Goal: Information Seeking & Learning: Learn about a topic

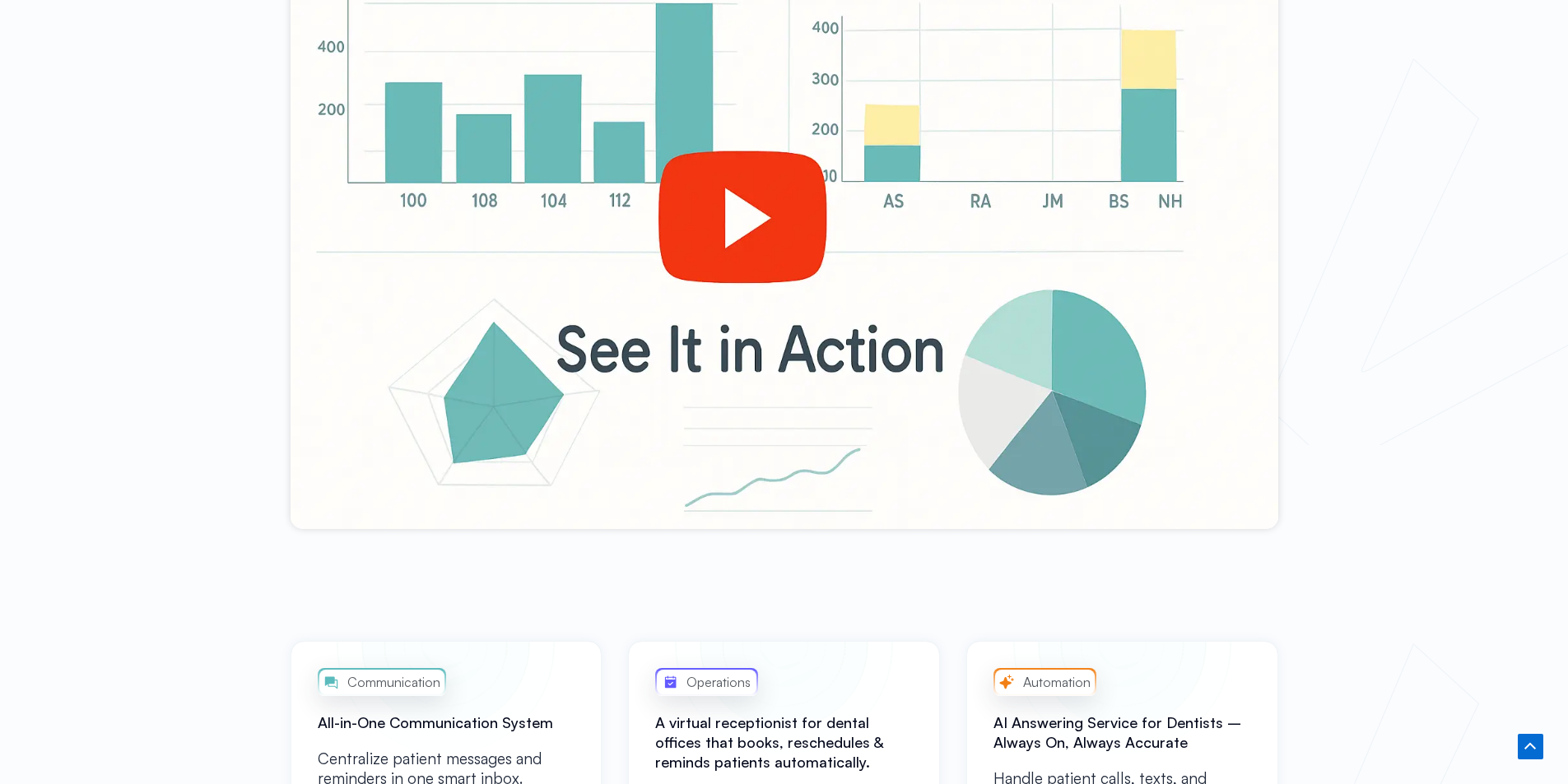
scroll to position [740, 0]
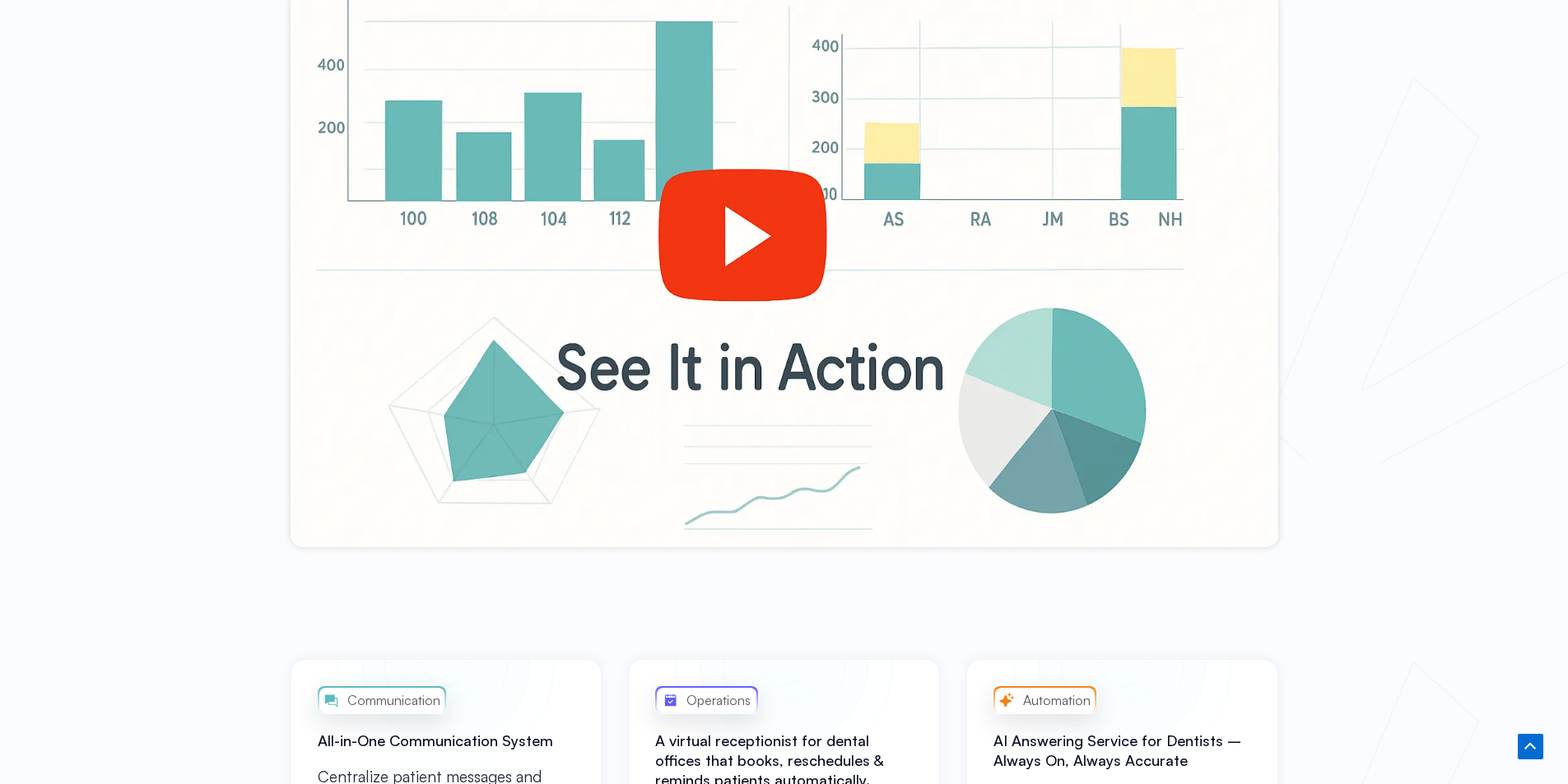
click at [795, 213] on div at bounding box center [784, 269] width 987 height 556
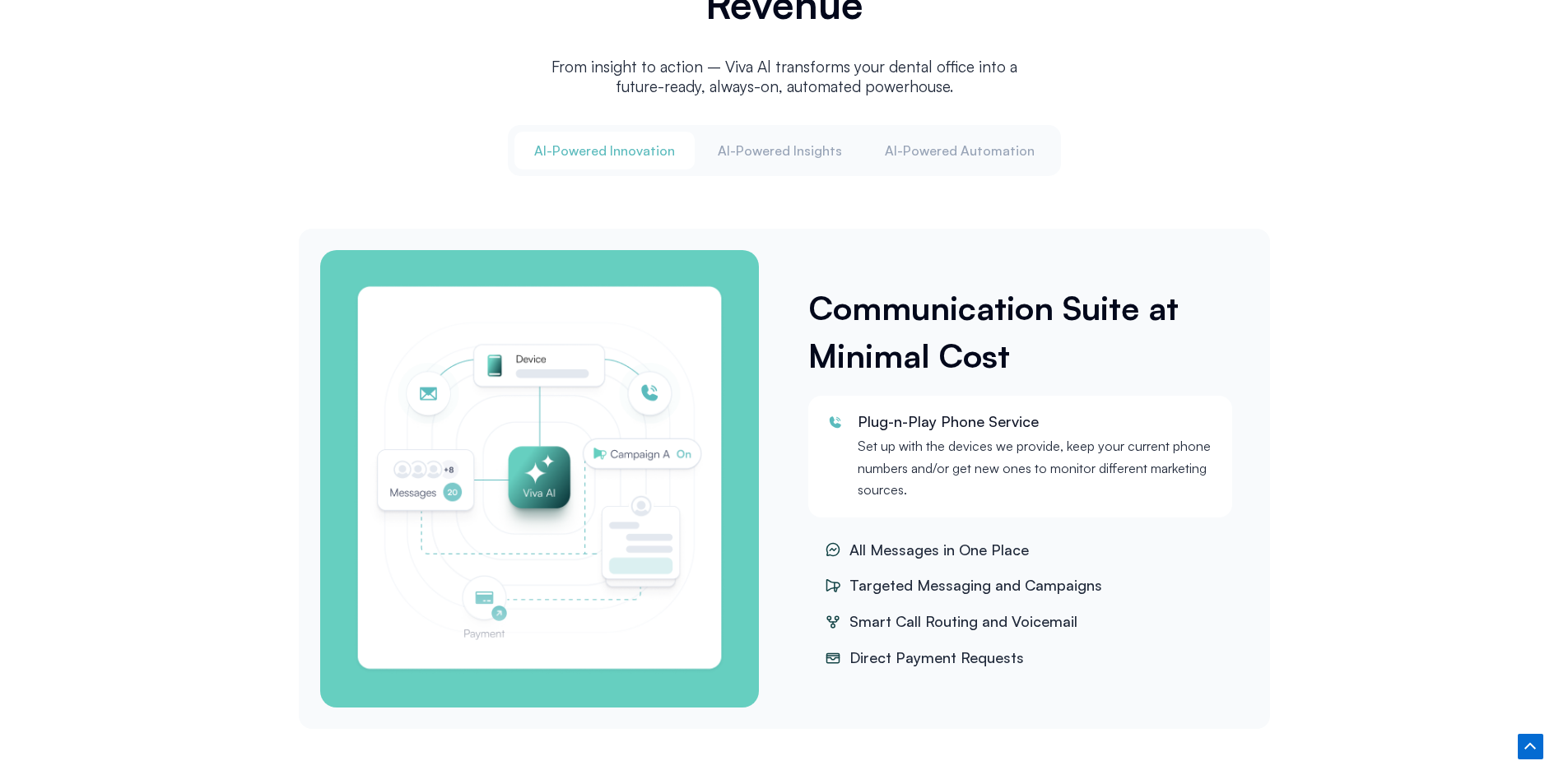
scroll to position [2056, 0]
click at [953, 616] on span "Smart Call Routing and Voicemail" at bounding box center [962, 621] width 232 height 25
click at [795, 125] on div "Al-Powered Innovation Al-Powered Insights Al-Powered Automation" at bounding box center [784, 150] width 553 height 51
click at [802, 146] on span "Al-Powered Insights" at bounding box center [780, 149] width 125 height 18
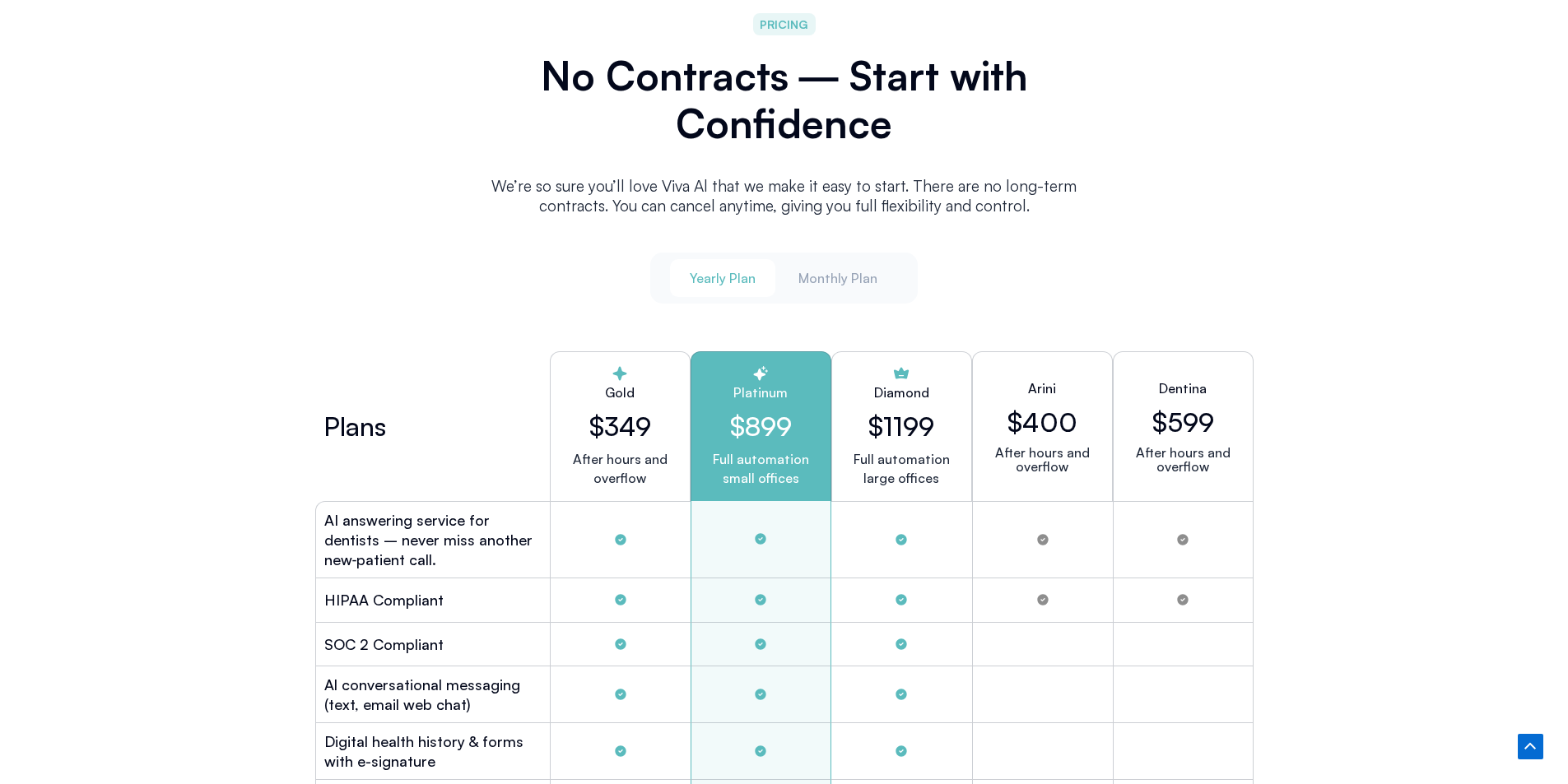
scroll to position [4195, 0]
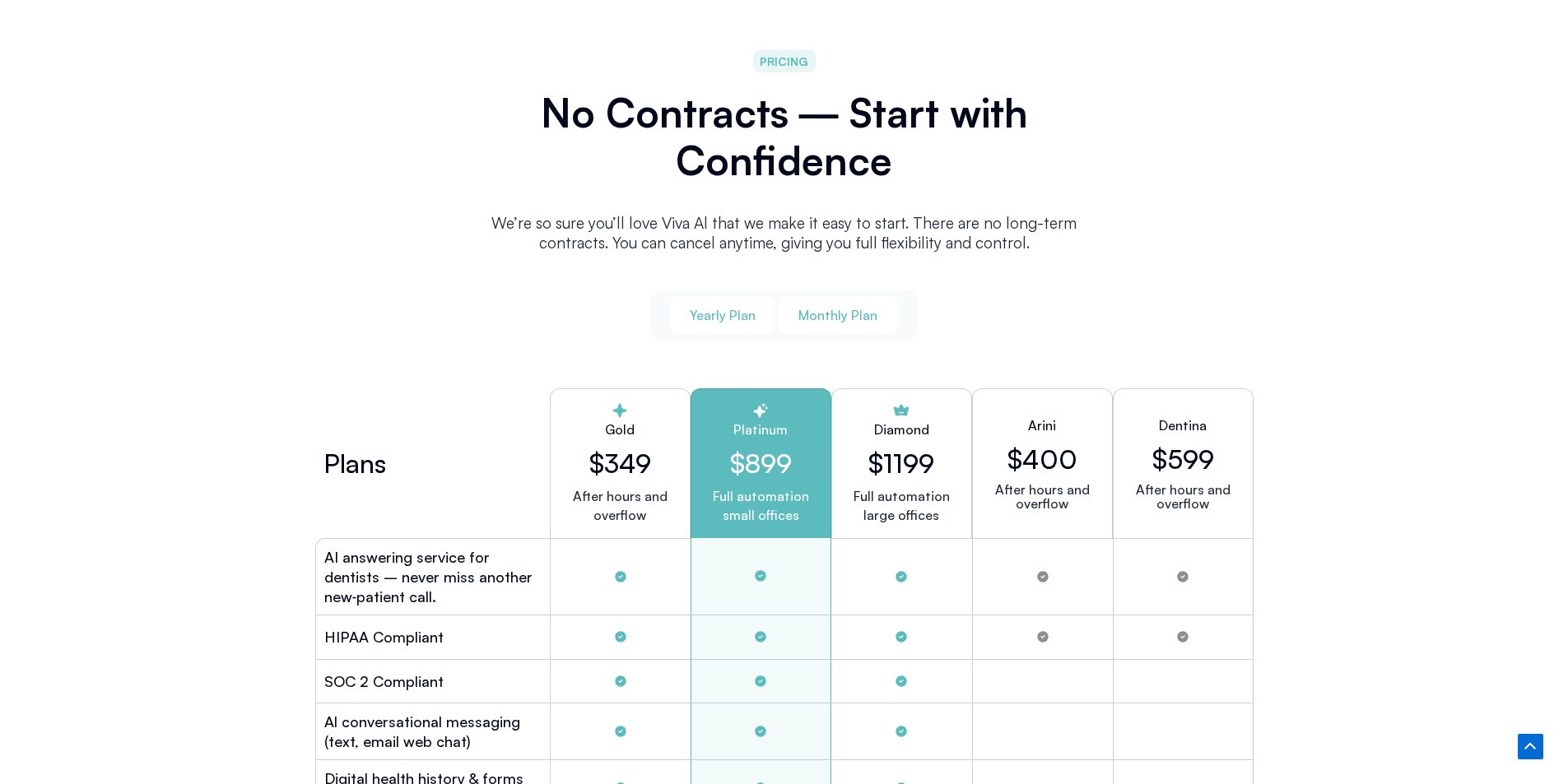
click at [828, 316] on span "Monthly Plan" at bounding box center [838, 315] width 79 height 18
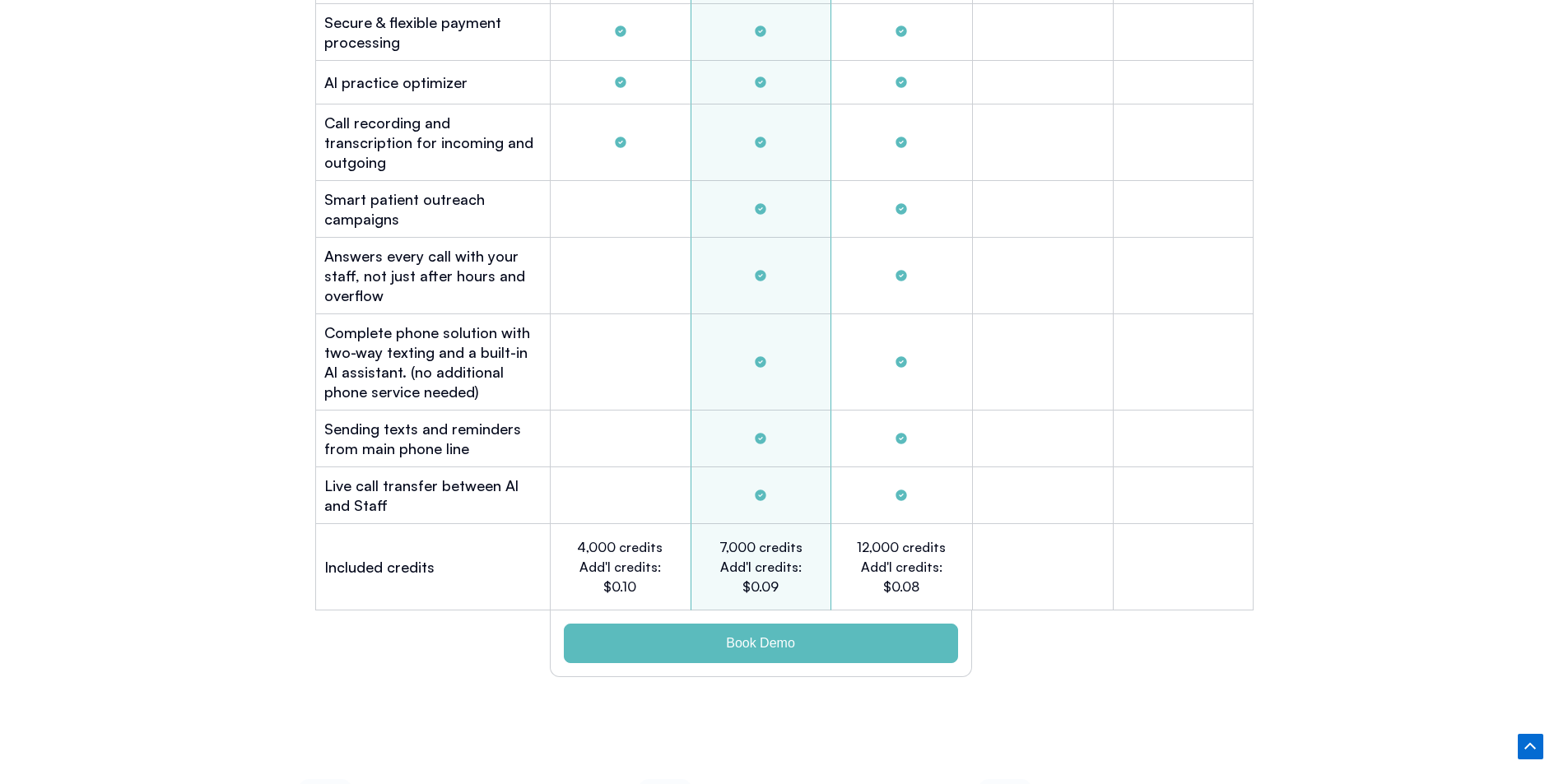
scroll to position [5182, 0]
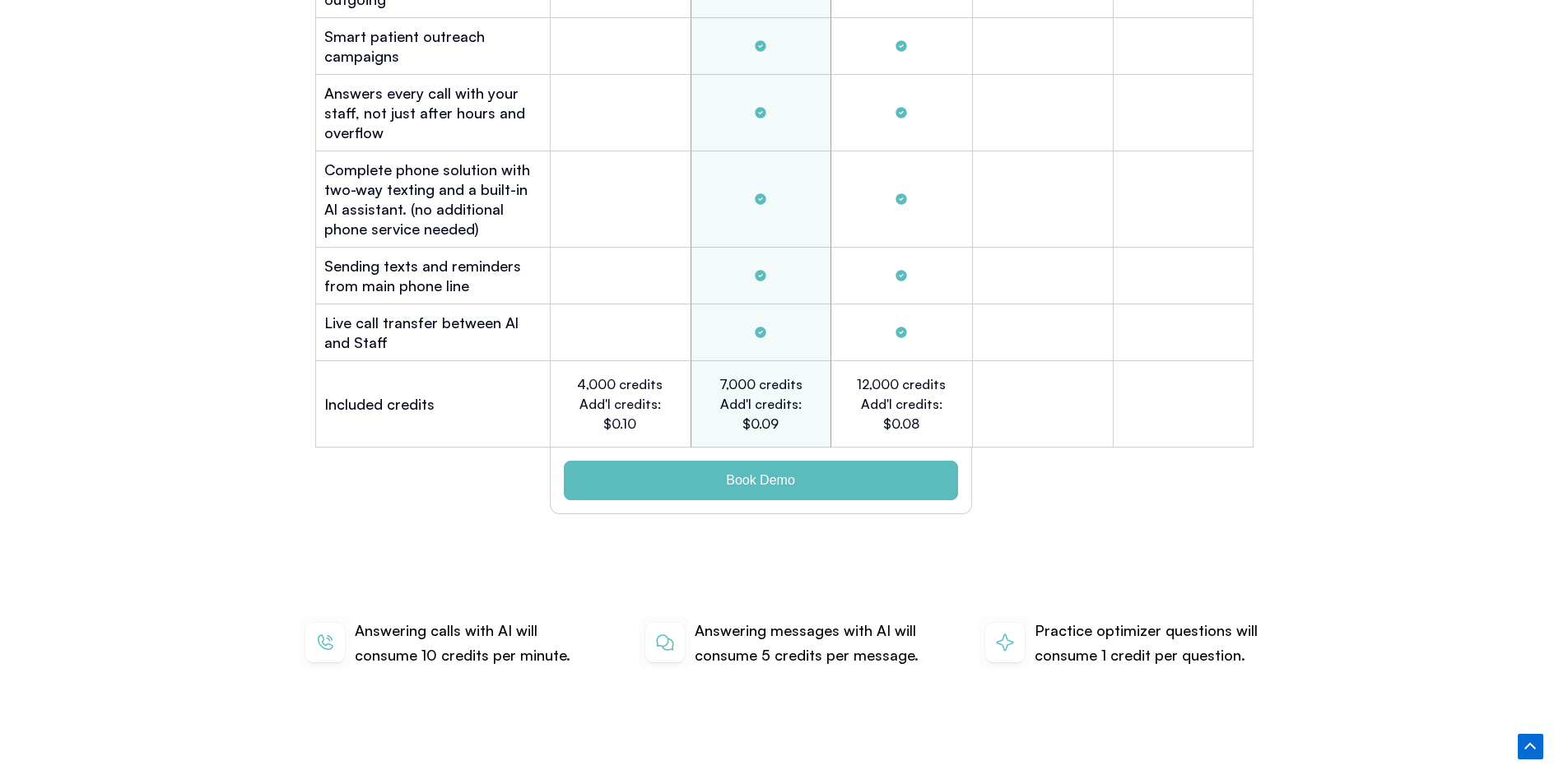
click at [955, 634] on div "Answering calls with AI will consume 10 credits per minute. Answering messages …" at bounding box center [784, 642] width 987 height 159
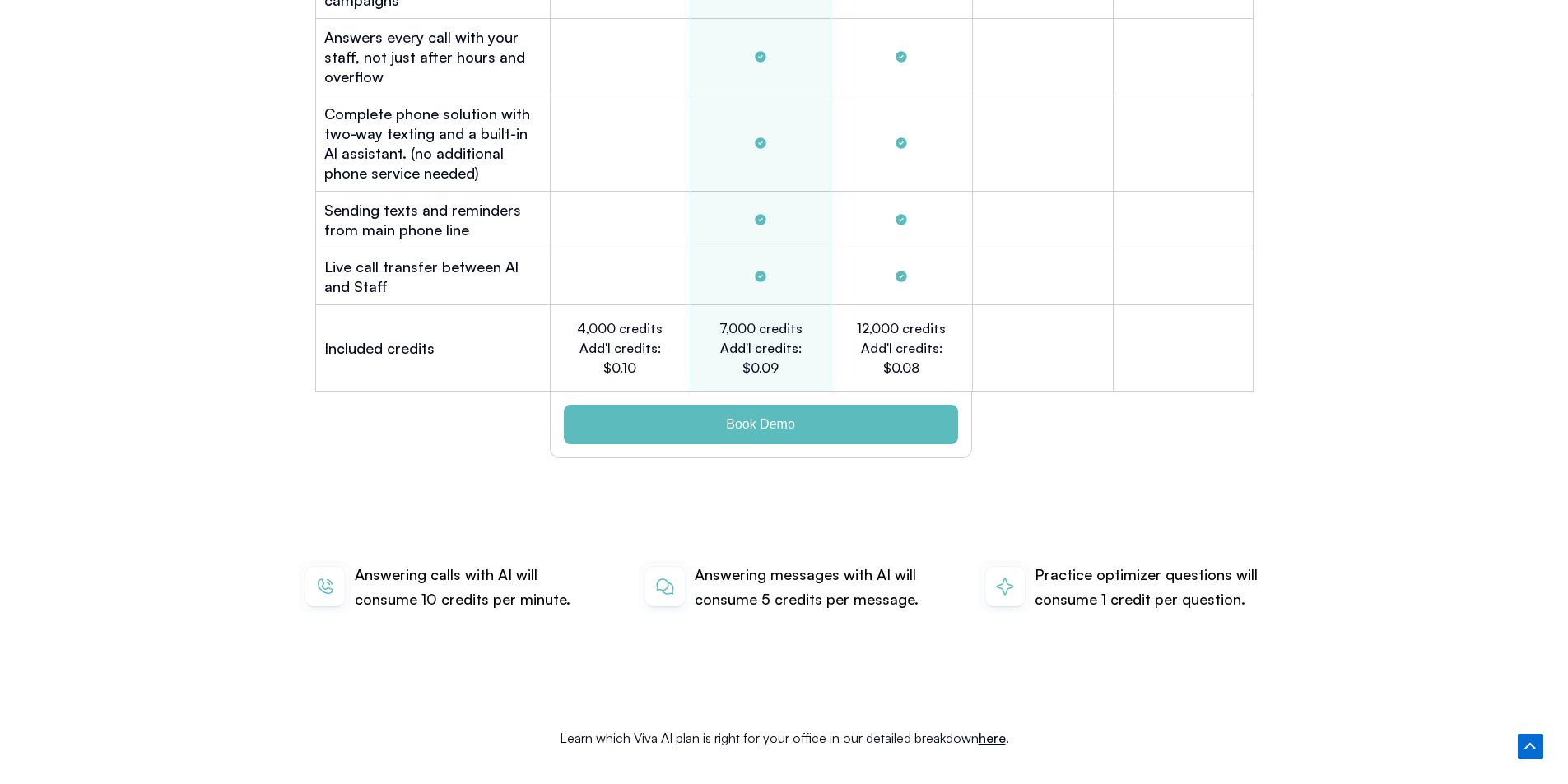
scroll to position [5511, 0]
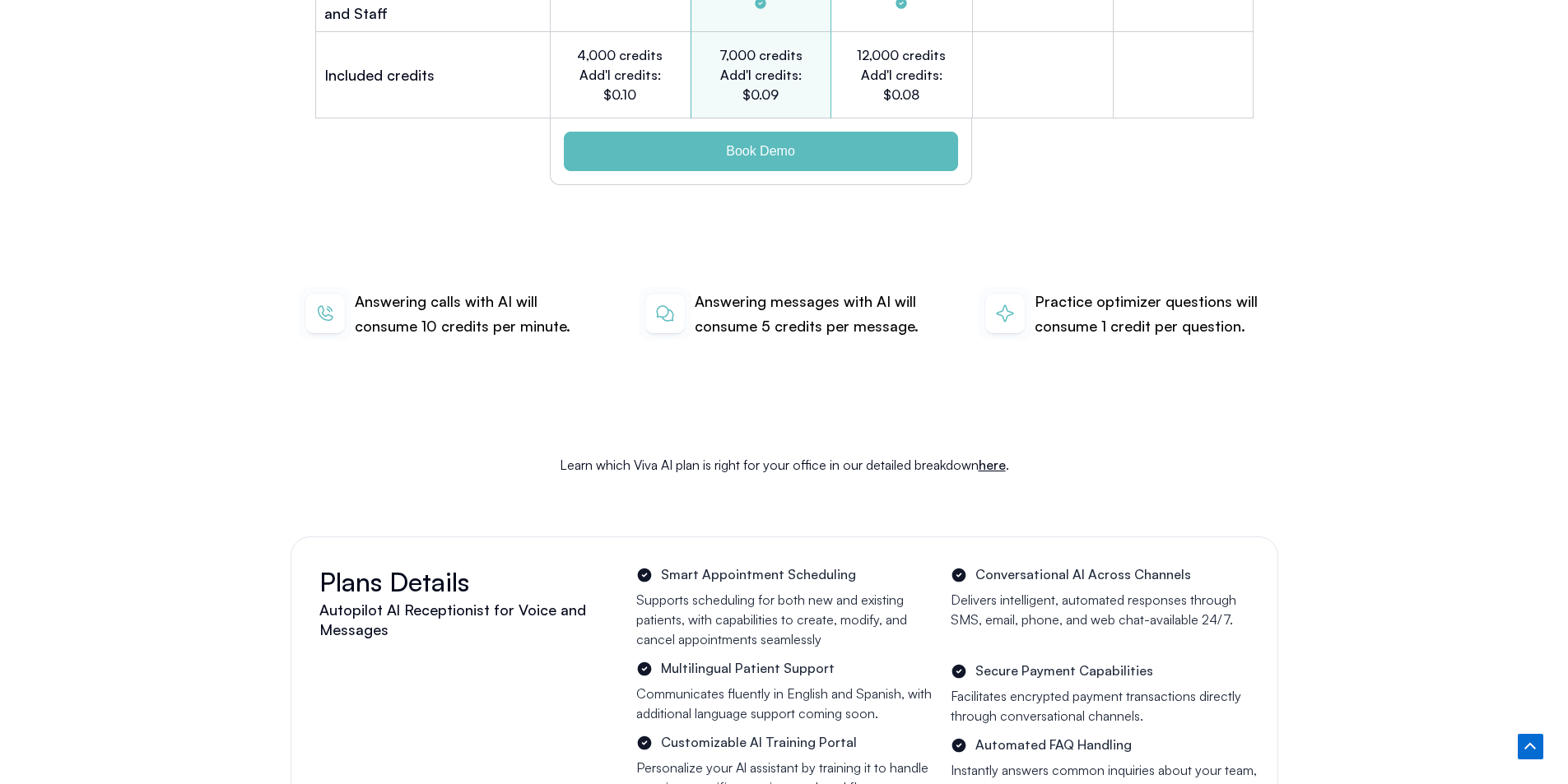
click at [1002, 457] on link "here" at bounding box center [992, 464] width 28 height 16
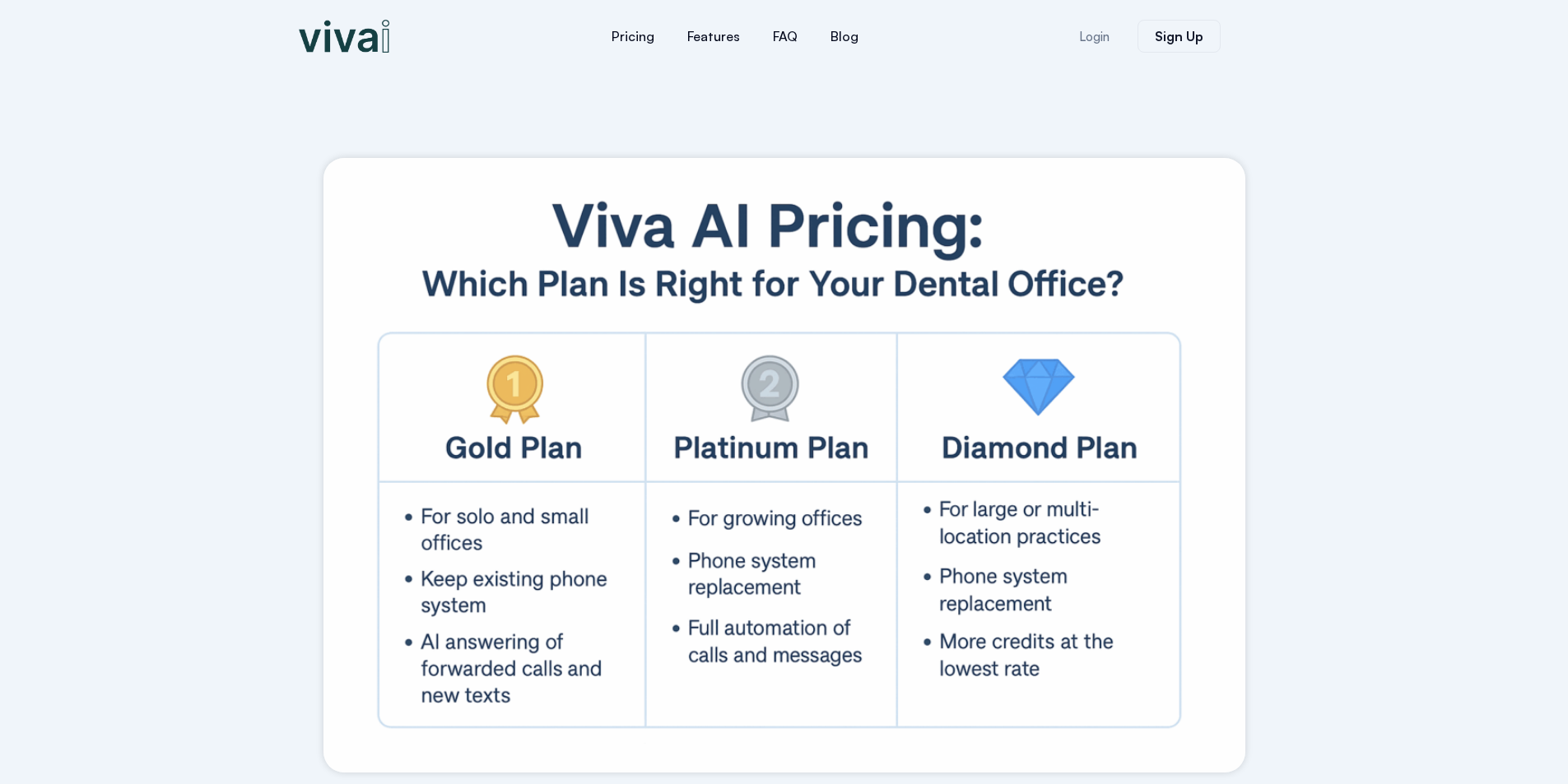
drag, startPoint x: 0, startPoint y: 0, endPoint x: 186, endPoint y: 602, distance: 630.1
click at [1161, 34] on span "Sign Up" at bounding box center [1179, 36] width 49 height 13
click at [639, 28] on link "Pricing" at bounding box center [633, 35] width 76 height 39
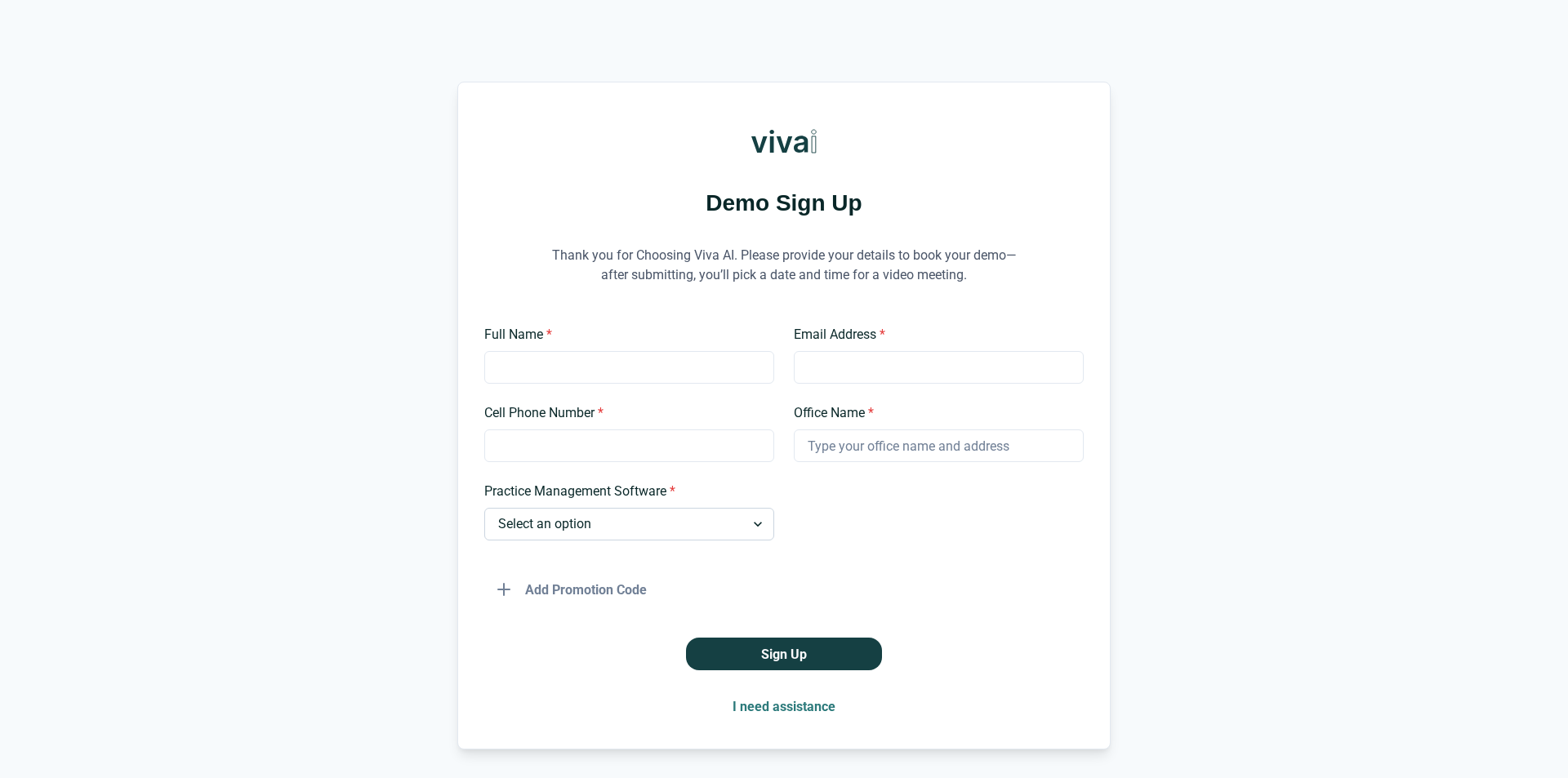
click at [612, 532] on select "Select an option Dentrix Open Dental EagleSoft Denticon Other" at bounding box center [629, 524] width 290 height 33
click at [190, 565] on div "Demo Sign Up Thank you for Choosing Viva AI. Please provide your details to boo…" at bounding box center [784, 414] width 1568 height 668
click at [1209, 258] on div "Demo Sign Up Thank you for Choosing Viva AI. Please provide your details to boo…" at bounding box center [784, 414] width 1568 height 668
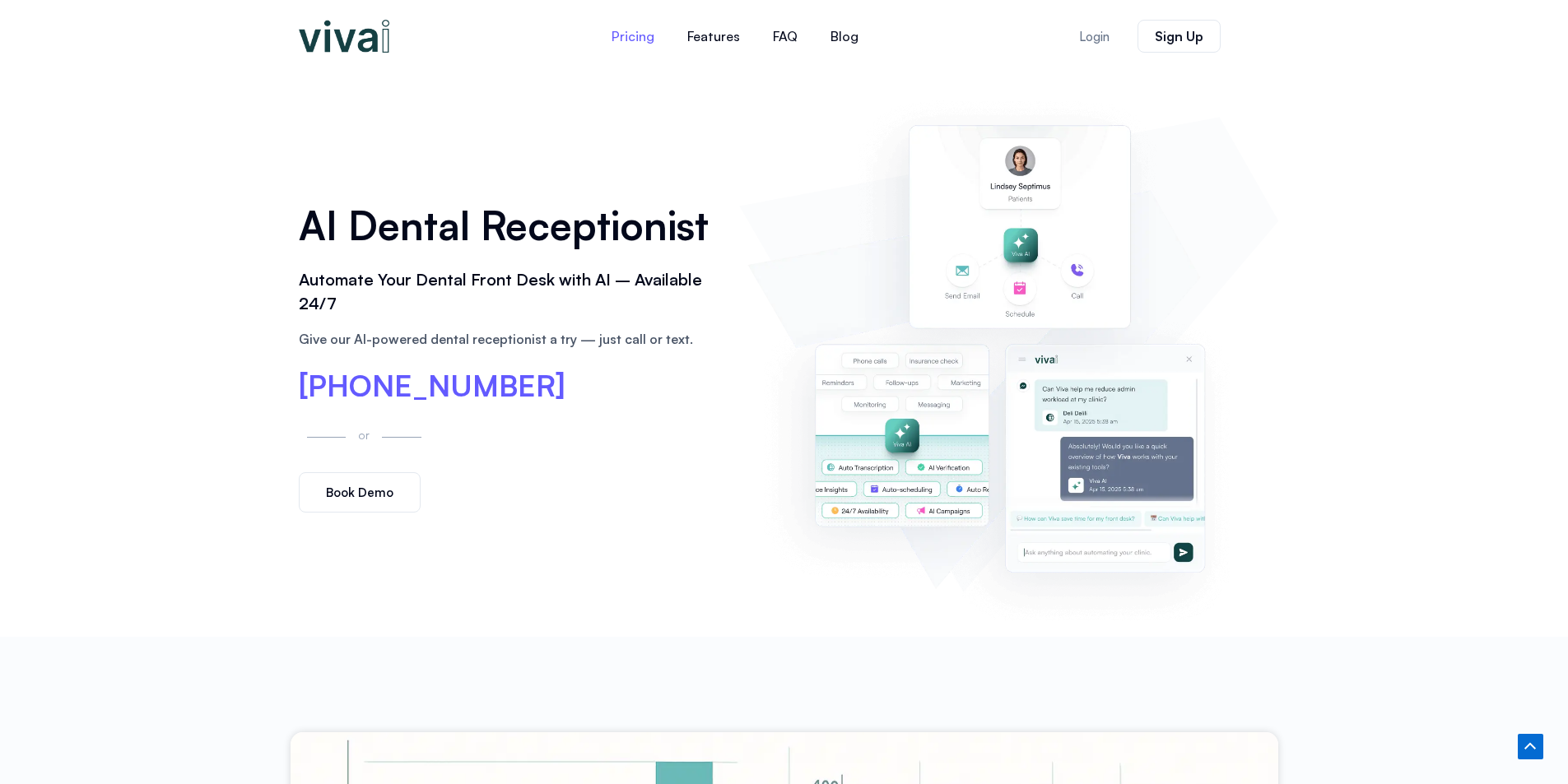
scroll to position [4133, 0]
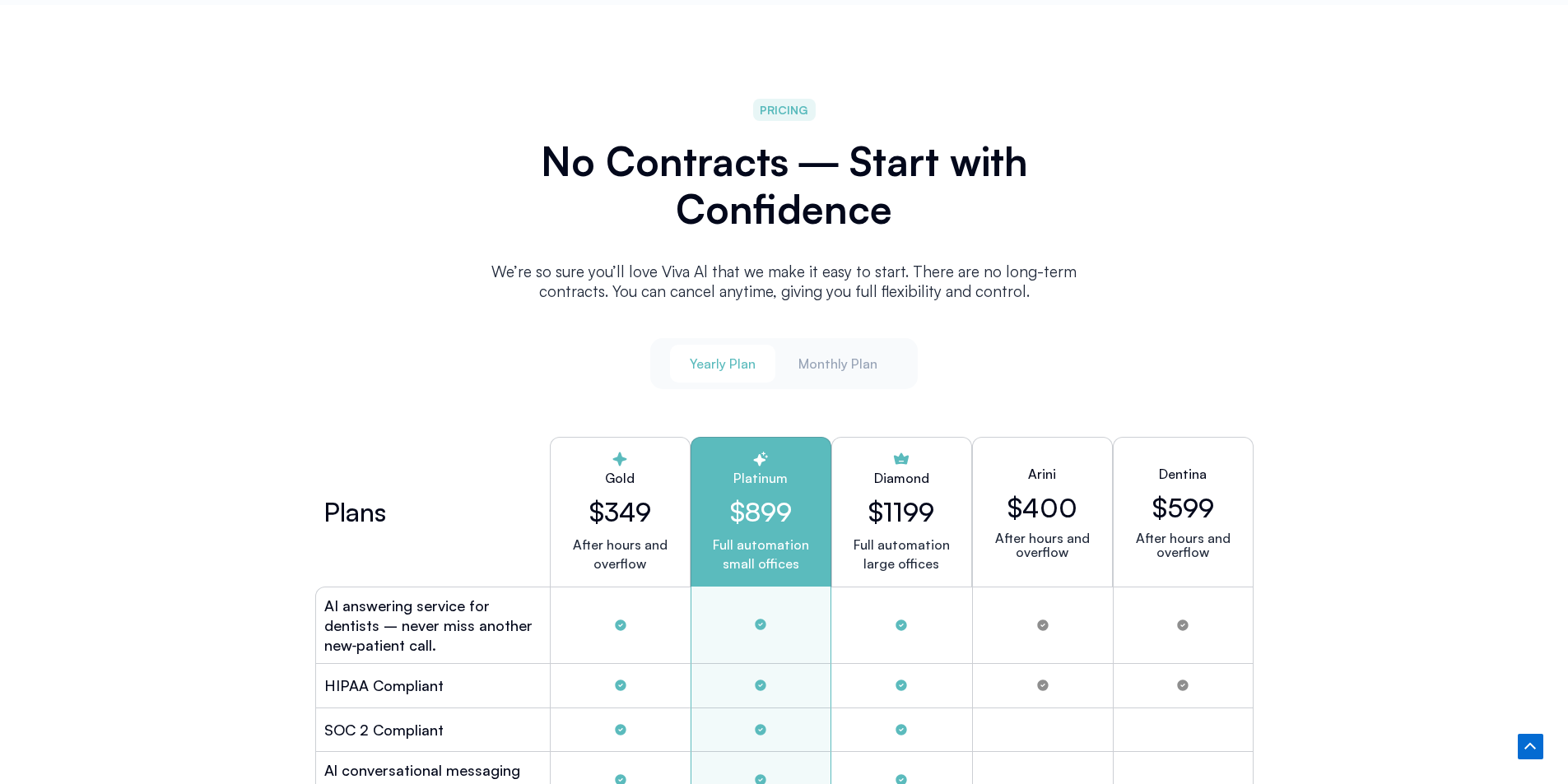
click at [869, 344] on button "Monthly Plan" at bounding box center [838, 363] width 118 height 38
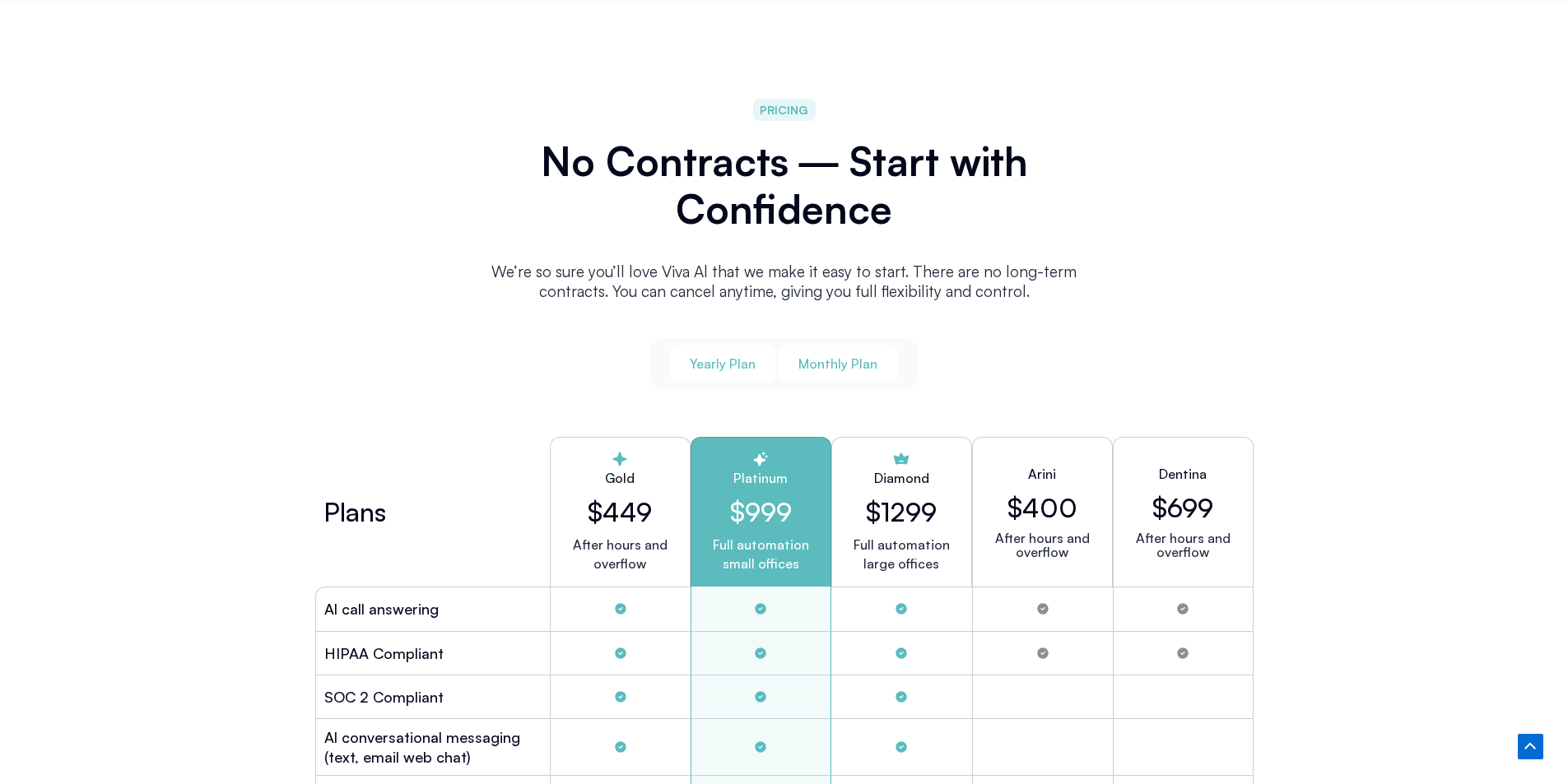
click at [740, 369] on button "Yearly Plan" at bounding box center [723, 363] width 106 height 38
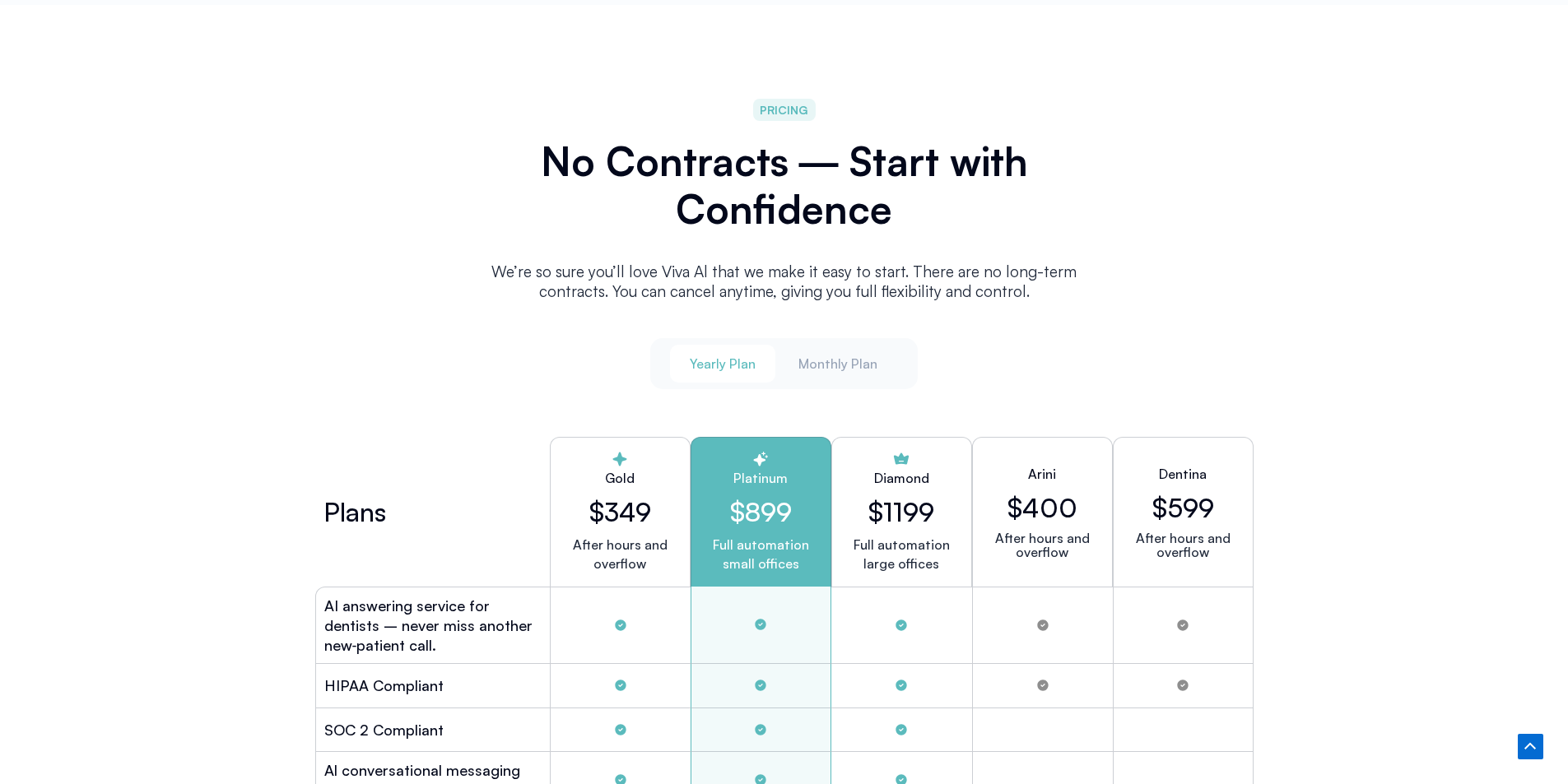
click at [755, 151] on h2 "No Contracts ― Start with Confidence" at bounding box center [784, 185] width 625 height 95
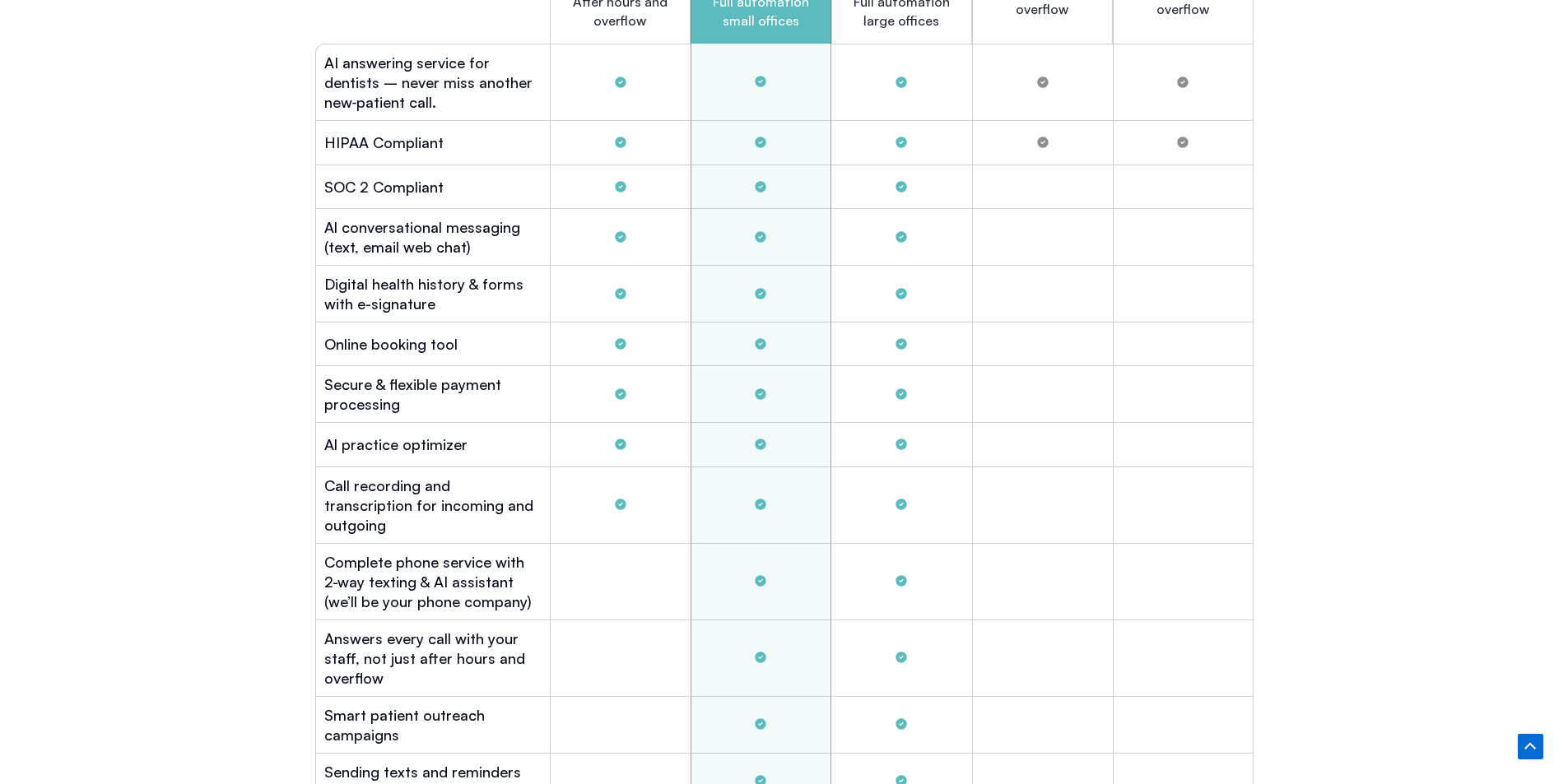
scroll to position [4462, 0]
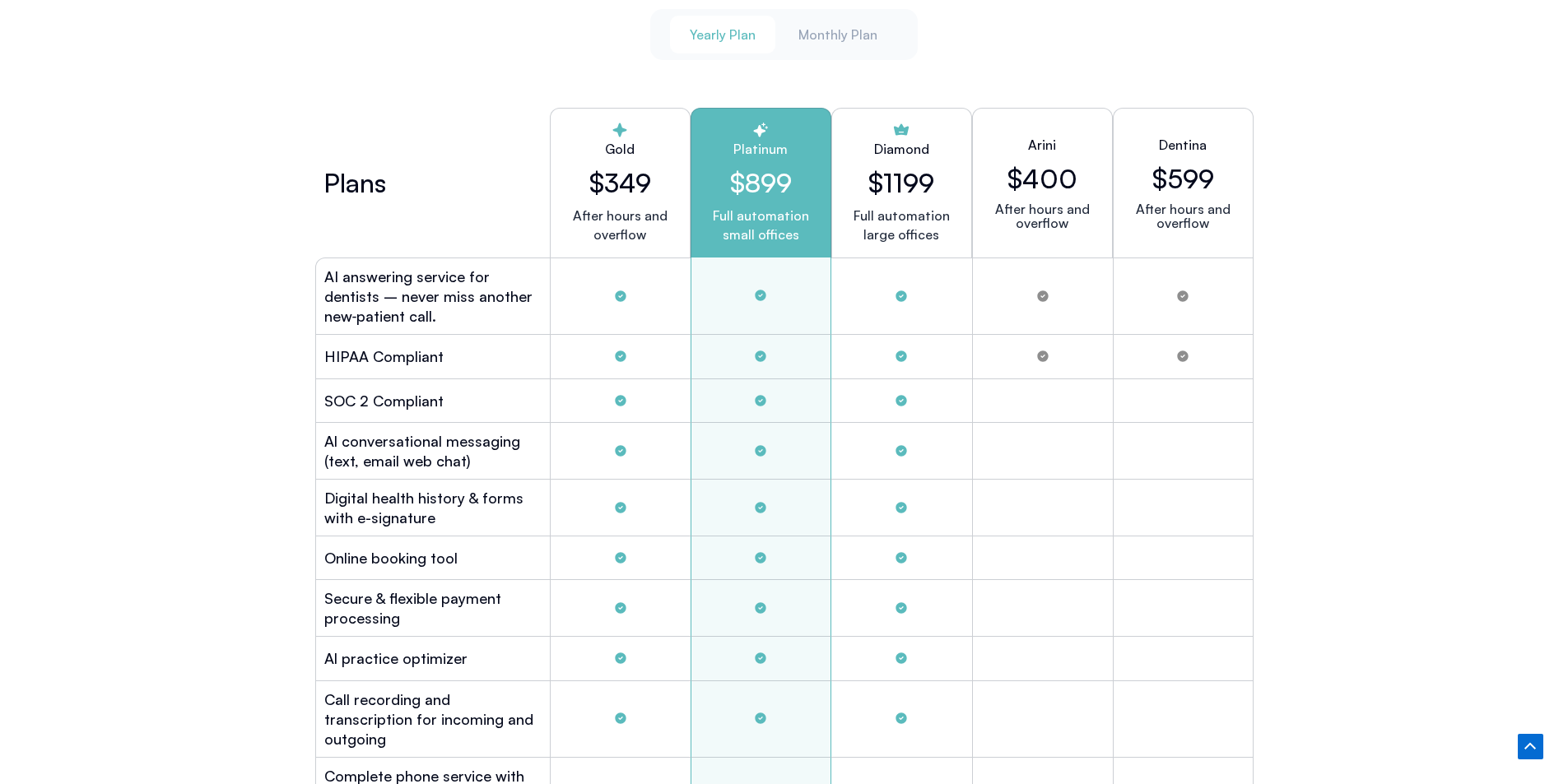
click at [391, 346] on h2 "HIPAA Compliant" at bounding box center [384, 356] width 119 height 20
click at [380, 399] on h2 "SOC 2 Compliant" at bounding box center [384, 401] width 119 height 20
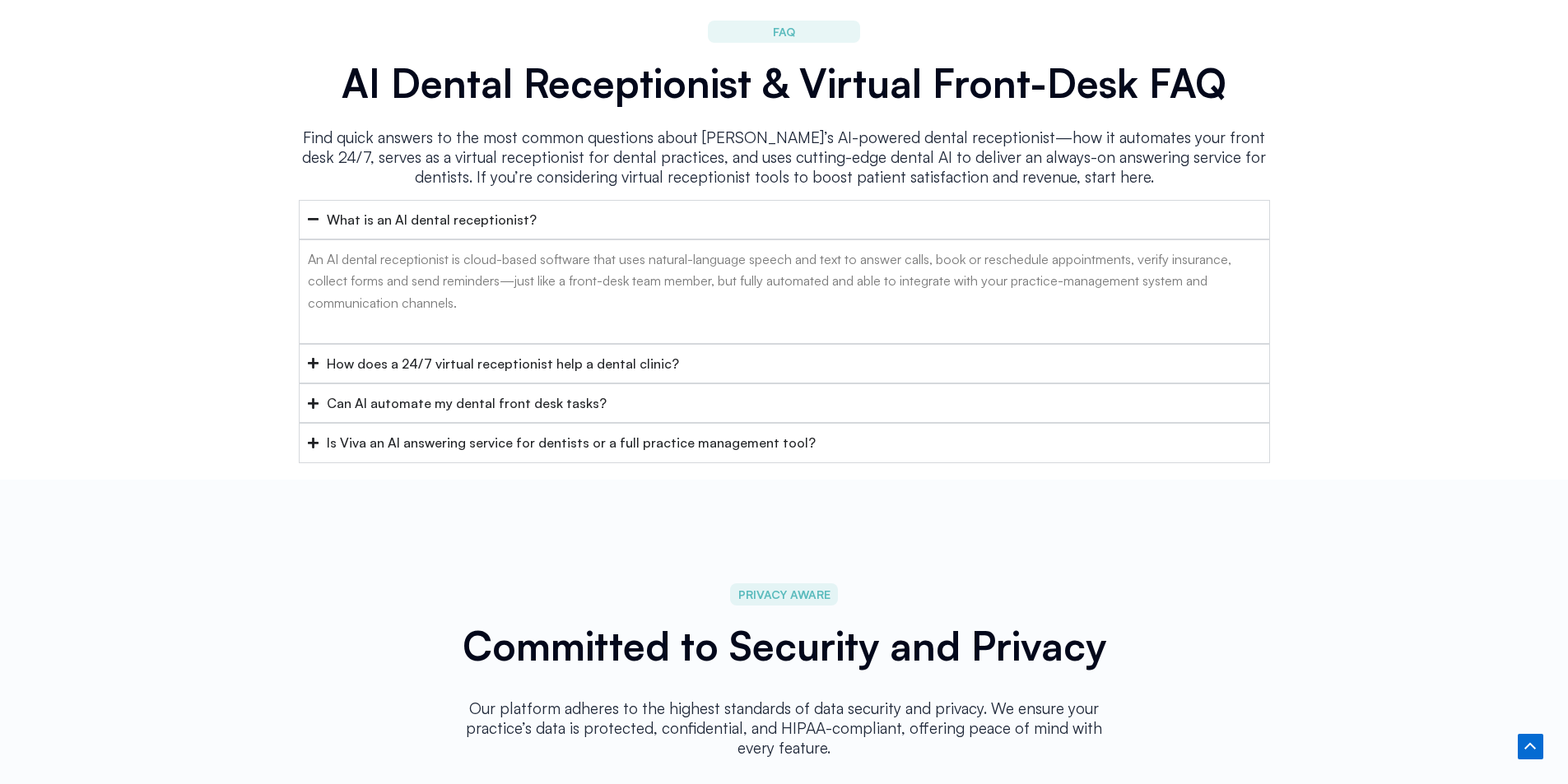
scroll to position [6107, 0]
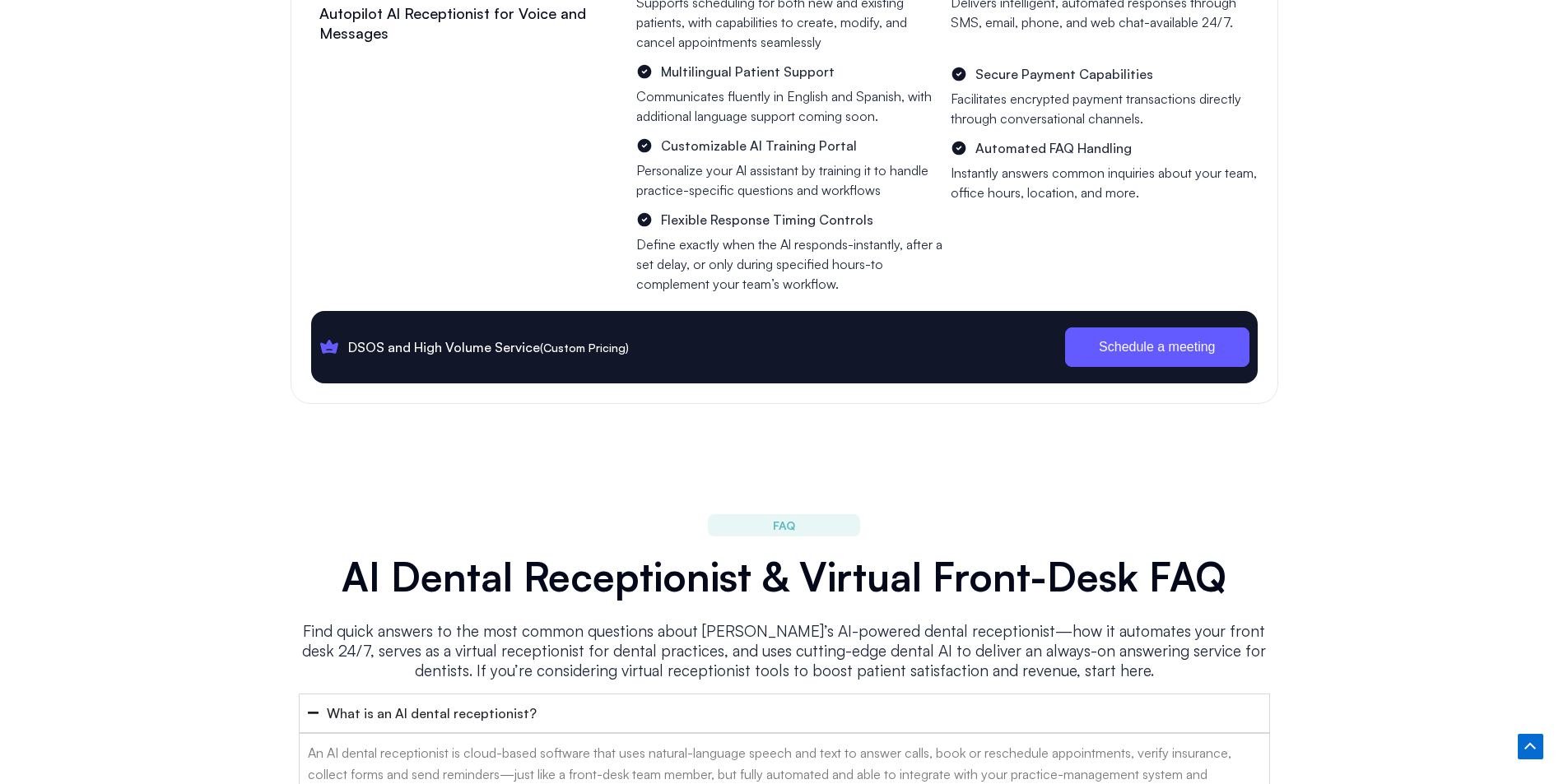
click at [799, 516] on li "FAQ" at bounding box center [784, 525] width 142 height 19
click at [766, 516] on li "FAQ" at bounding box center [784, 525] width 142 height 19
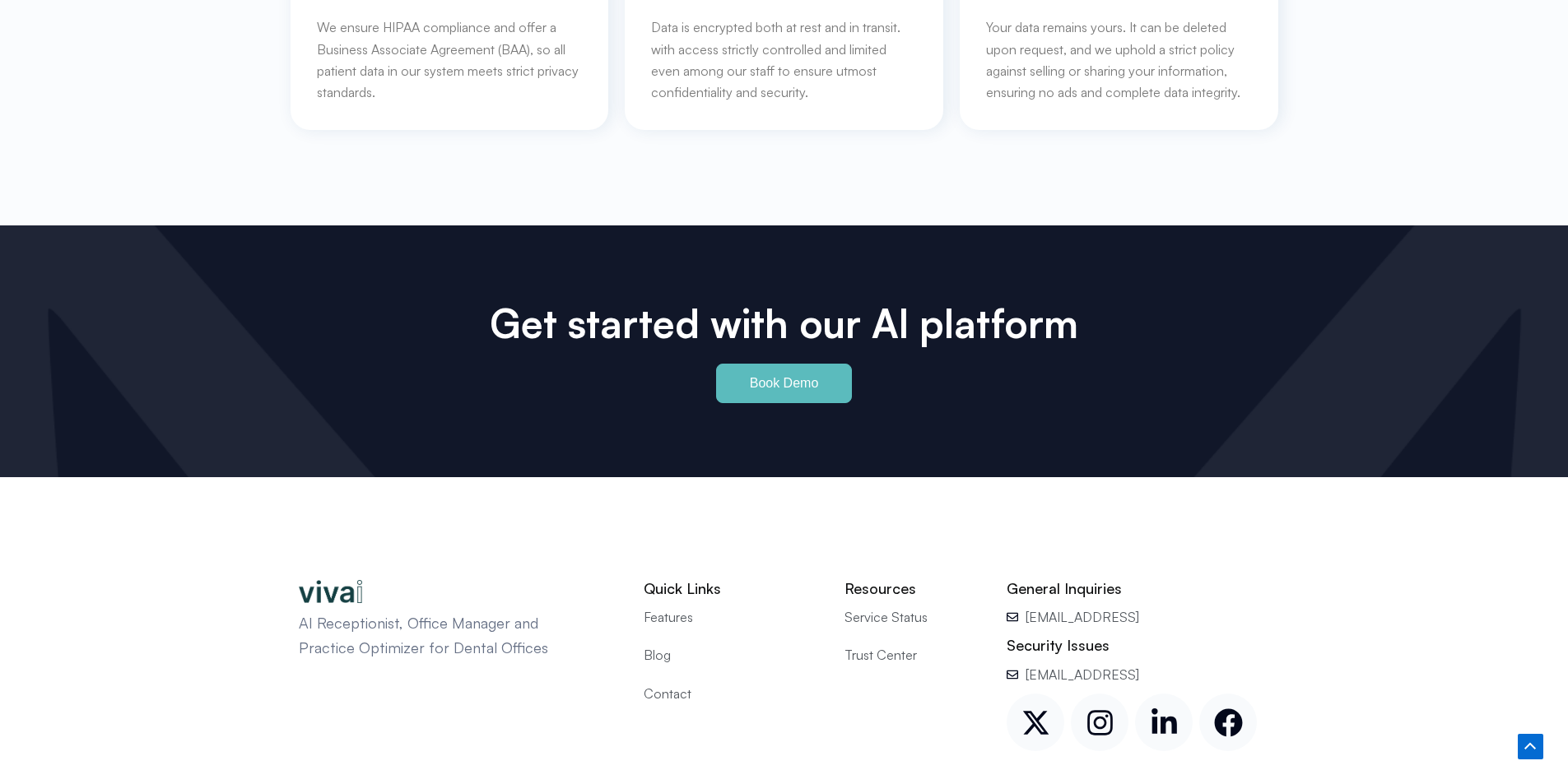
scroll to position [7636, 0]
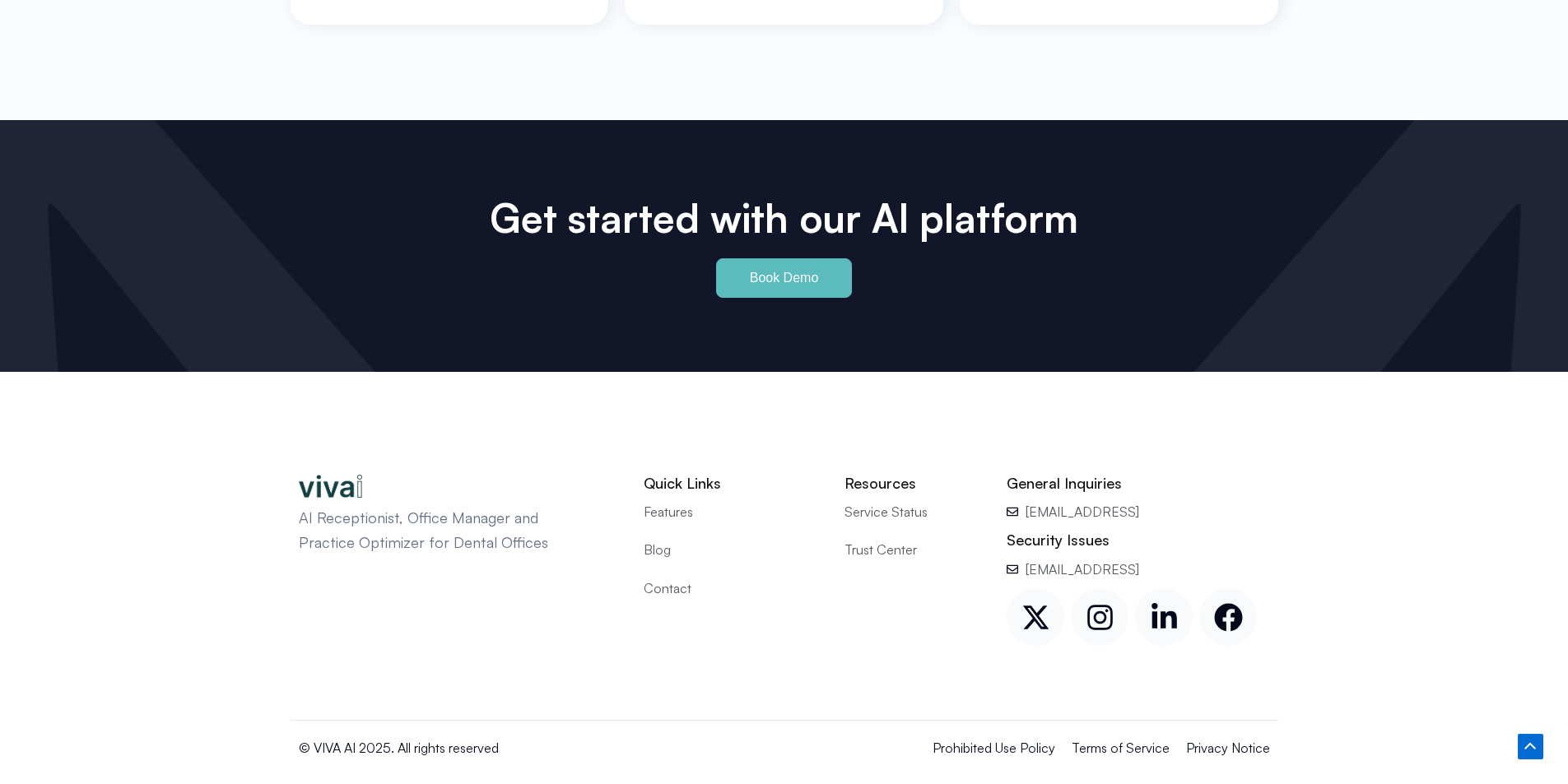
click at [917, 500] on span "Service Status" at bounding box center [885, 511] width 83 height 21
